Goal: Book appointment/travel/reservation

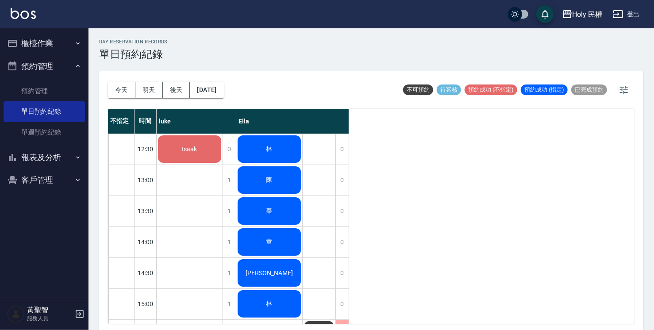
click at [191, 147] on span "Isaak" at bounding box center [190, 149] width 19 height 7
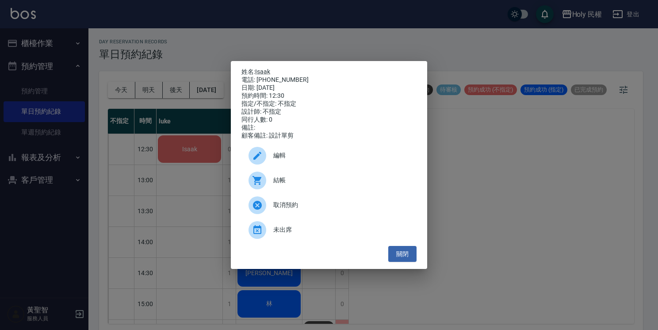
click at [296, 185] on span "結帳" at bounding box center [341, 180] width 136 height 9
click at [407, 259] on button "關閉" at bounding box center [402, 254] width 28 height 16
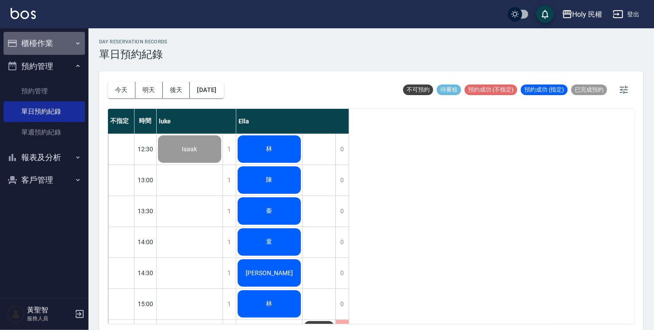
click at [36, 46] on button "櫃檯作業" at bounding box center [44, 43] width 81 height 23
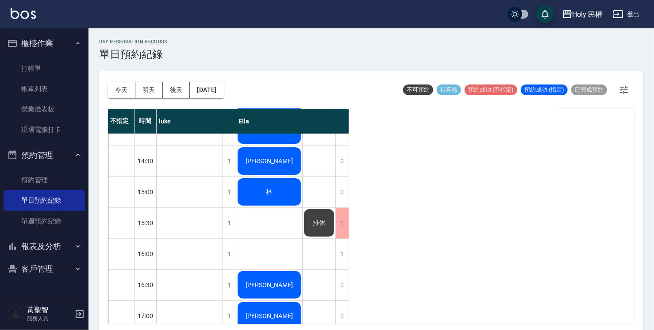
scroll to position [133, 0]
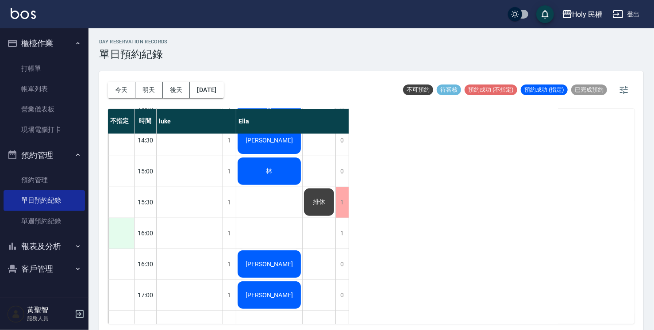
click at [127, 233] on div at bounding box center [121, 233] width 26 height 31
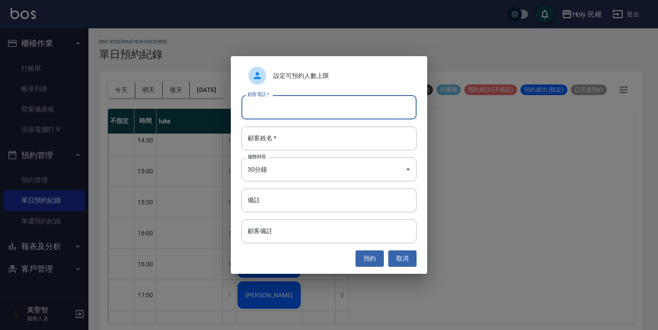
click at [375, 109] on input "顧客電話   *" at bounding box center [329, 107] width 175 height 24
type input "0963912771"
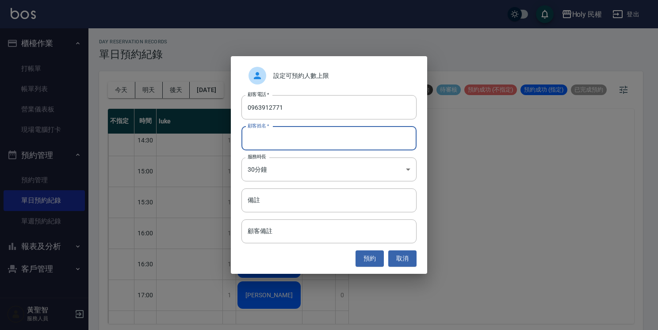
click at [369, 135] on input "顧客姓名   *" at bounding box center [329, 139] width 175 height 24
type input "立"
type input "李"
click at [370, 254] on button "預約" at bounding box center [370, 258] width 28 height 16
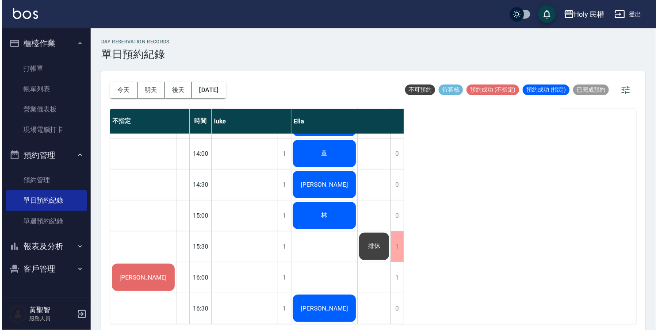
scroll to position [0, 0]
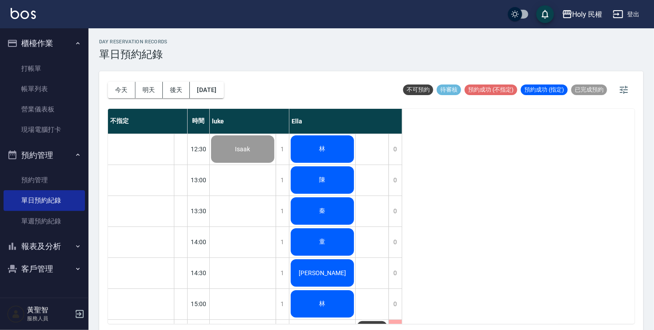
click at [276, 164] on div "童" at bounding box center [243, 149] width 66 height 30
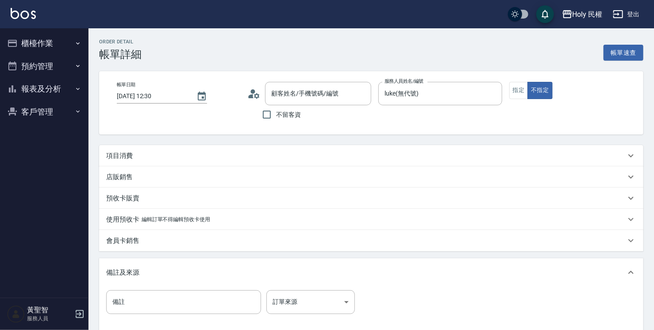
type input "[DATE] 12:30"
type input "luke(無代號)"
type input "Isaak/0961331838/null"
click at [281, 155] on div "項目消費" at bounding box center [365, 155] width 519 height 9
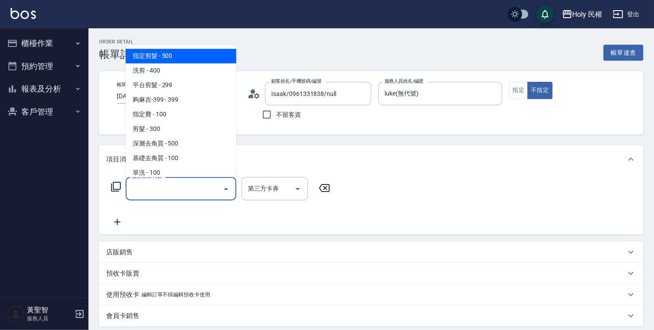
click at [158, 185] on input "服務名稱/代號" at bounding box center [174, 188] width 89 height 15
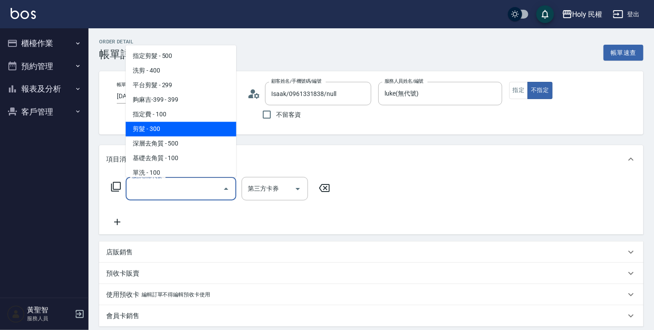
click at [142, 131] on span "剪髮 - 300" at bounding box center [181, 129] width 111 height 15
type input "剪髮(C02)"
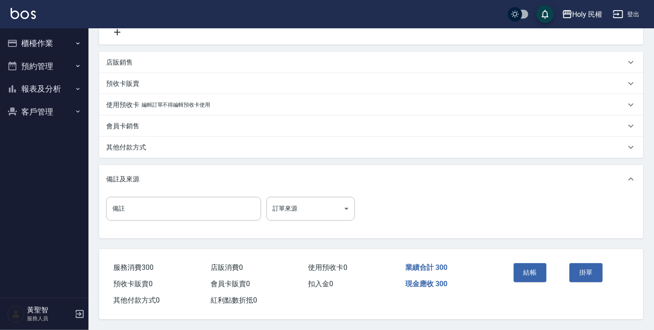
scroll to position [193, 0]
click at [528, 274] on button "結帳" at bounding box center [530, 272] width 33 height 19
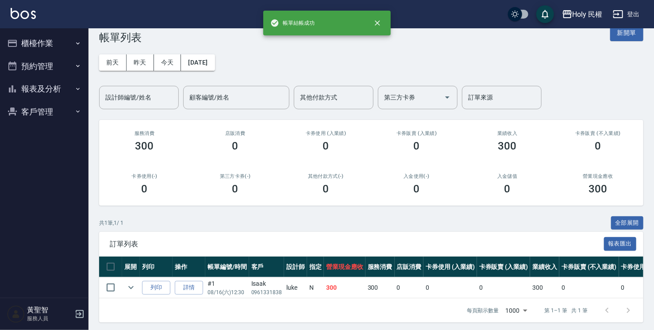
scroll to position [26, 0]
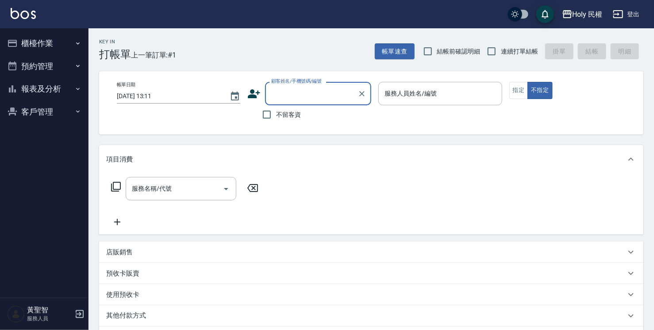
click at [33, 55] on button "預約管理" at bounding box center [44, 66] width 81 height 23
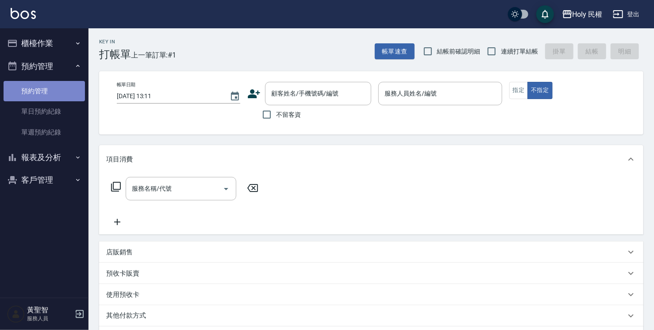
click at [42, 90] on link "預約管理" at bounding box center [44, 91] width 81 height 20
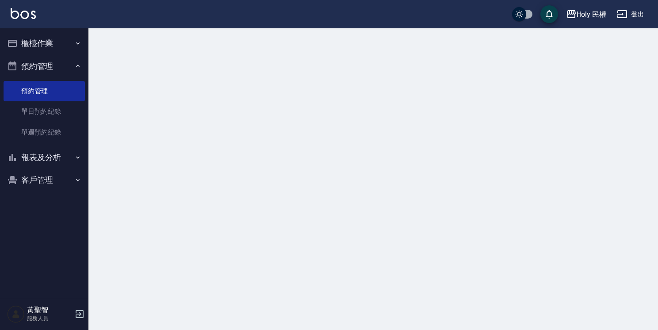
click at [53, 49] on button "櫃檯作業" at bounding box center [44, 43] width 81 height 23
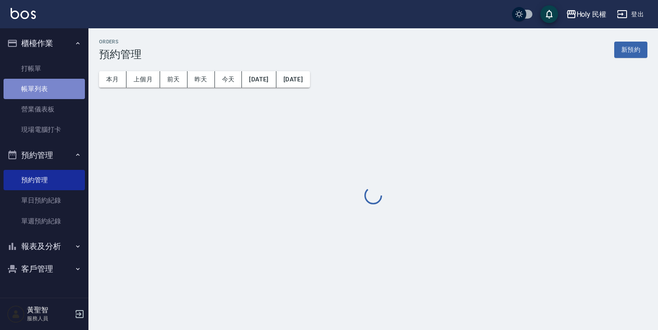
click at [56, 81] on link "帳單列表" at bounding box center [44, 89] width 81 height 20
